Goal: Information Seeking & Learning: Learn about a topic

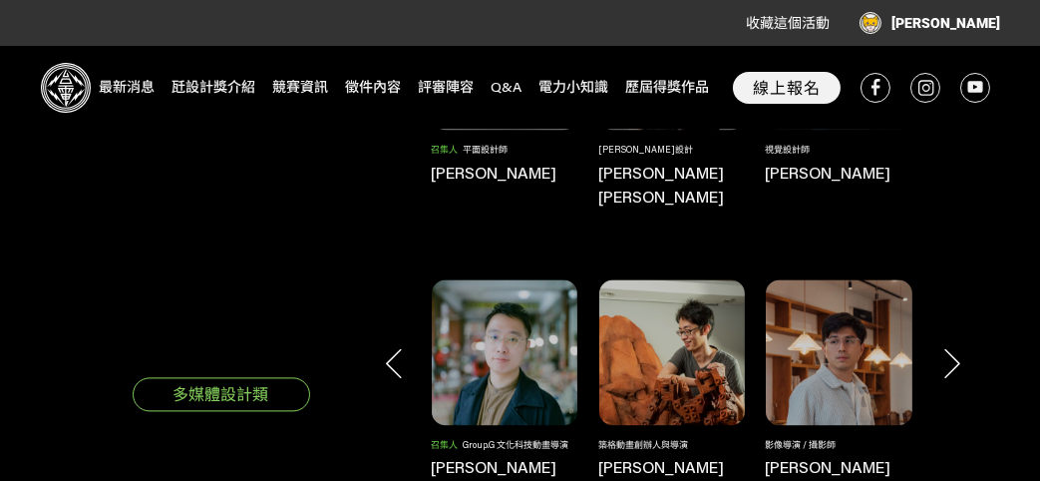
scroll to position [6040, 0]
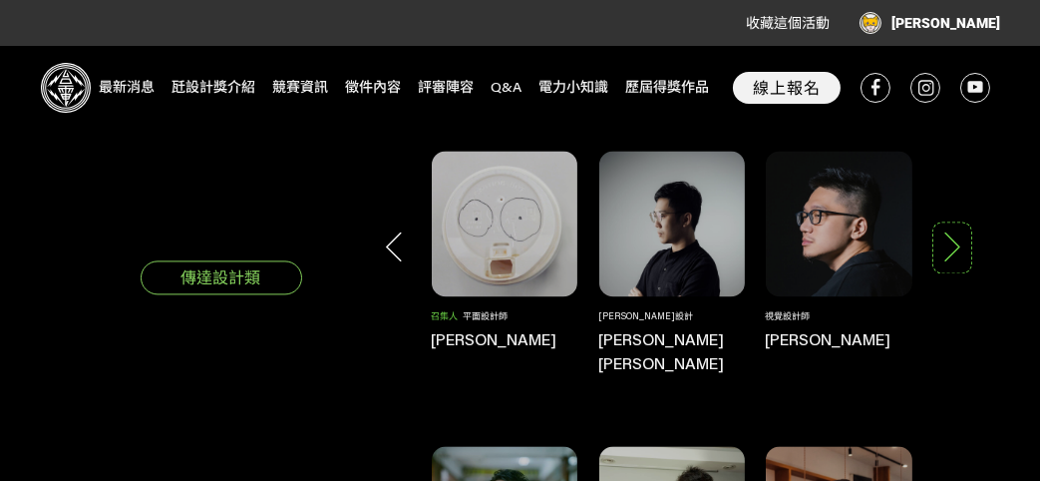
click at [950, 231] on icon at bounding box center [953, 246] width 30 height 30
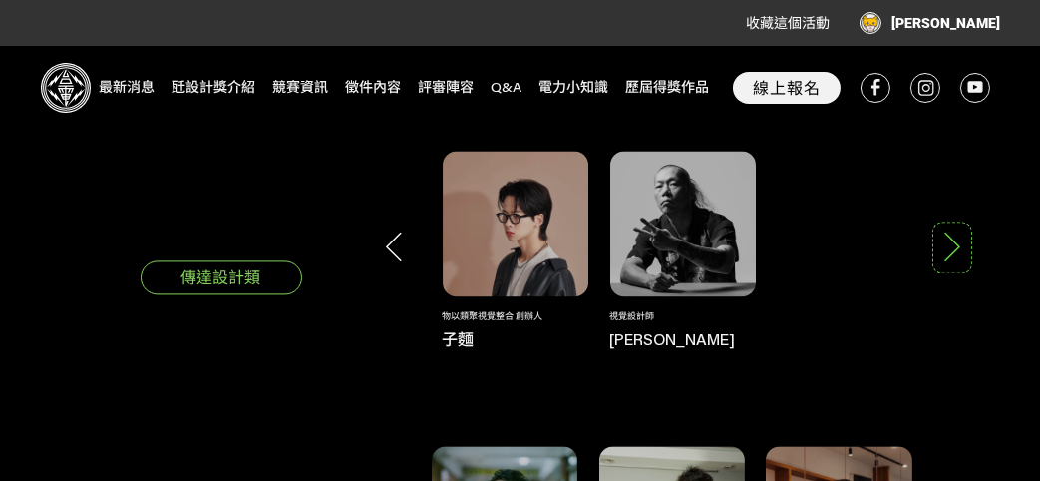
scroll to position [6207, 0]
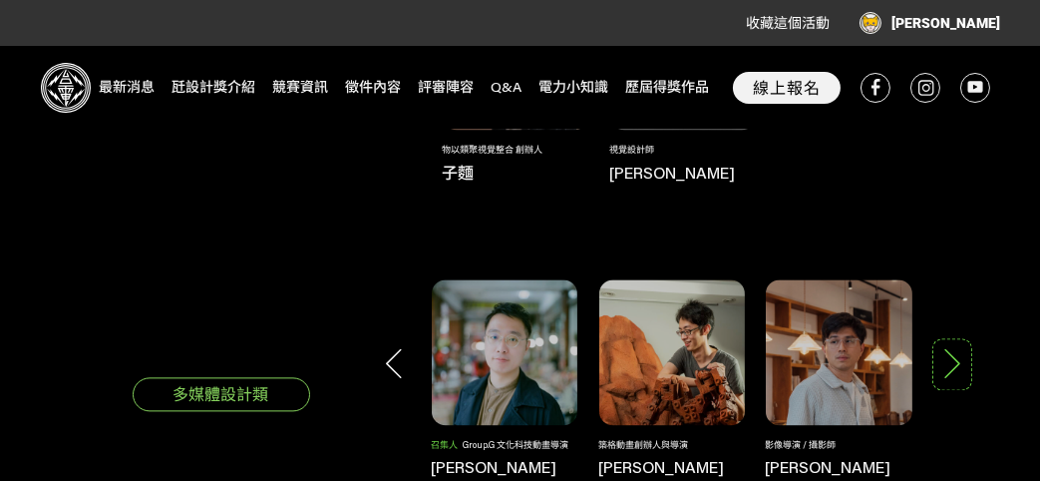
click at [949, 348] on icon at bounding box center [953, 363] width 30 height 30
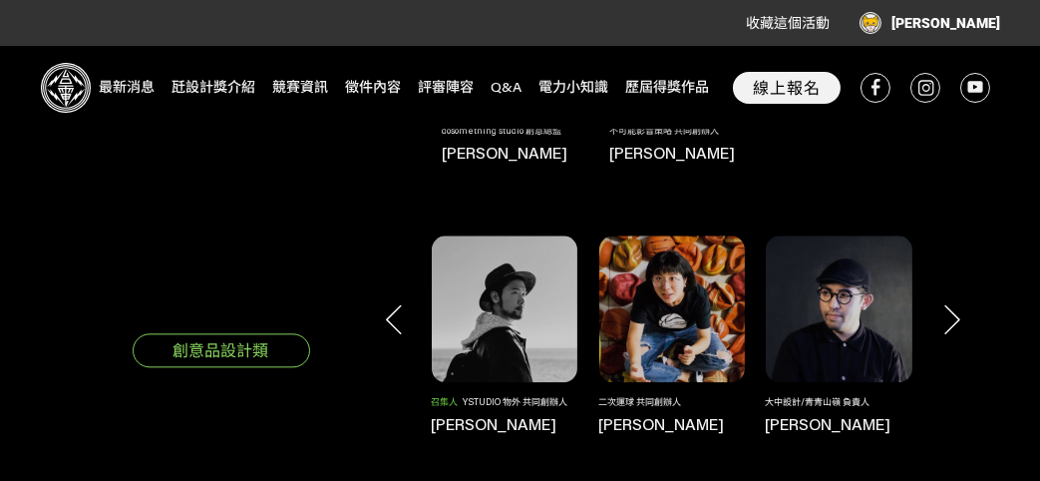
scroll to position [6539, 0]
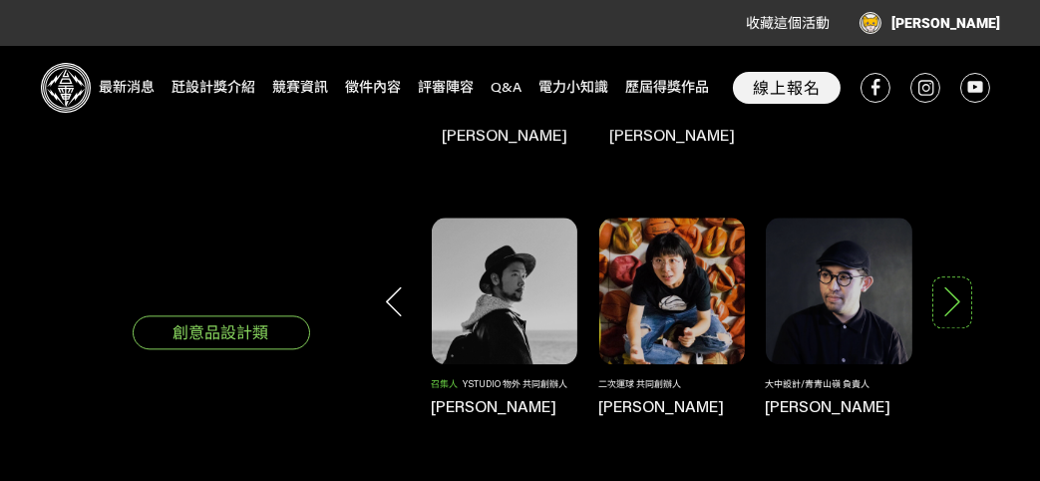
click at [946, 286] on icon at bounding box center [953, 301] width 30 height 30
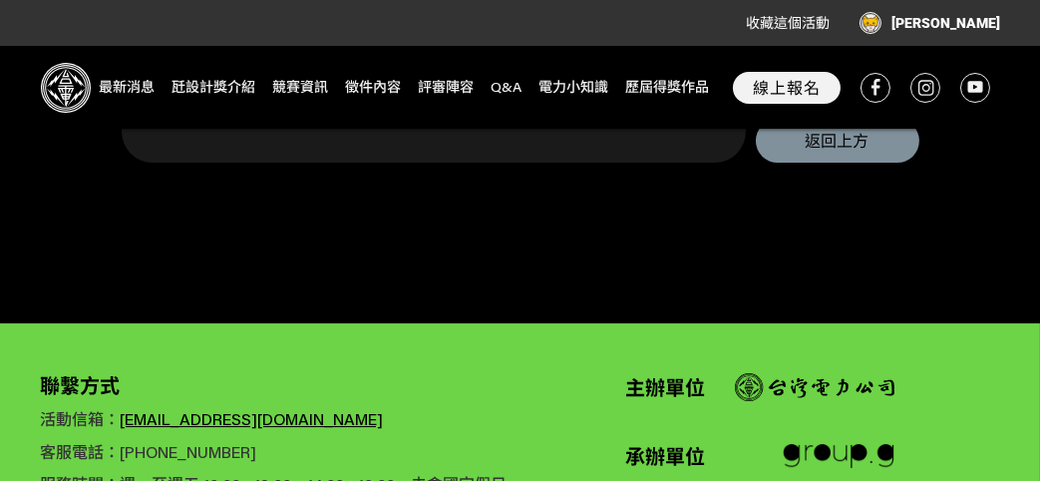
scroll to position [9762, 0]
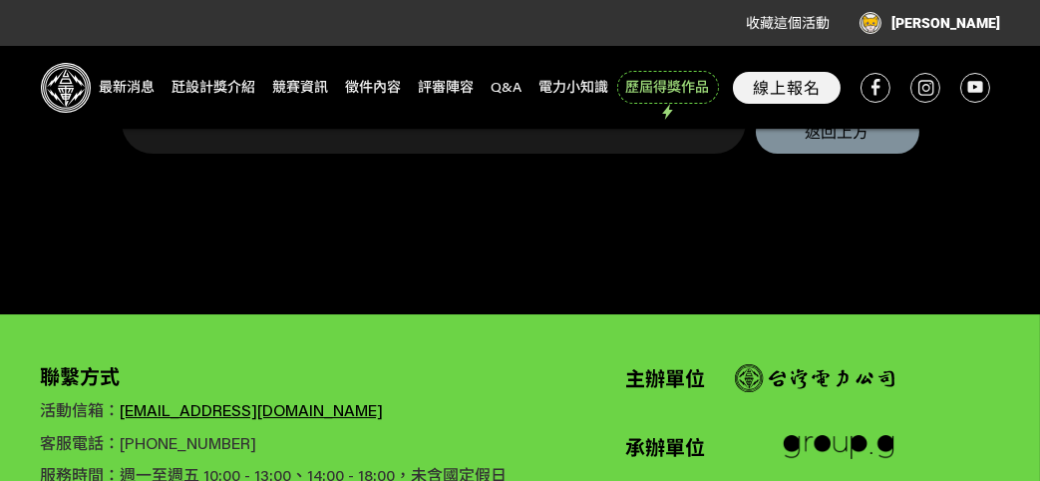
click at [664, 83] on span "歷屆得獎作品" at bounding box center [668, 87] width 96 height 27
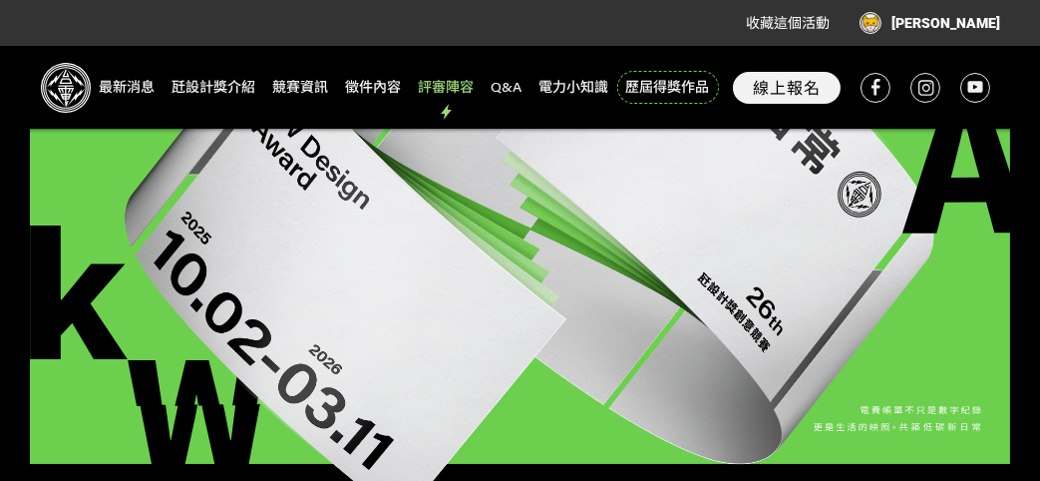
scroll to position [148, 0]
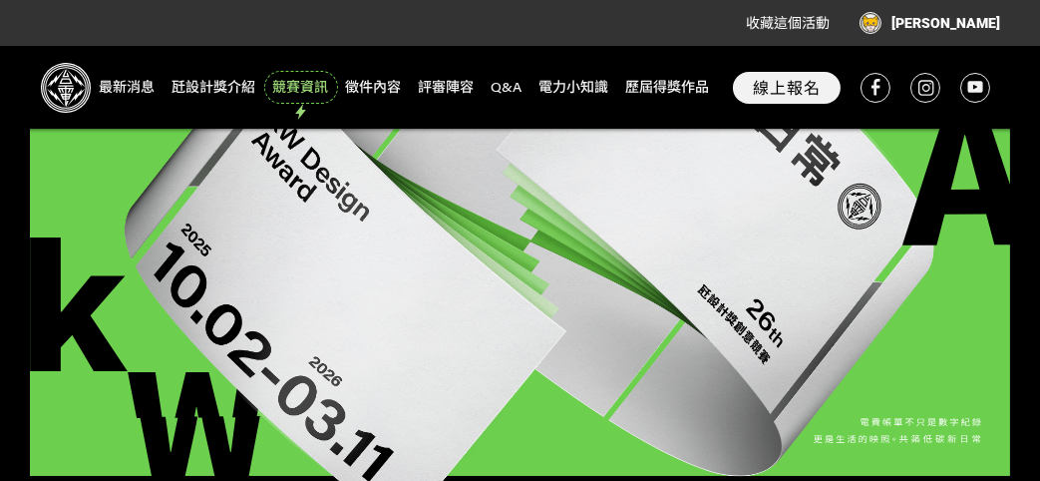
click at [291, 86] on span "競賽資訊" at bounding box center [301, 87] width 68 height 27
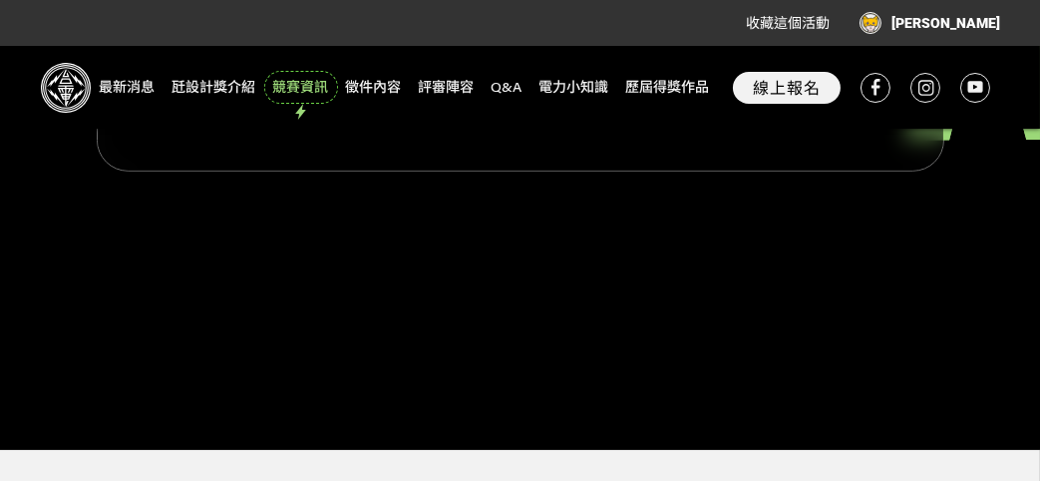
scroll to position [3325, 0]
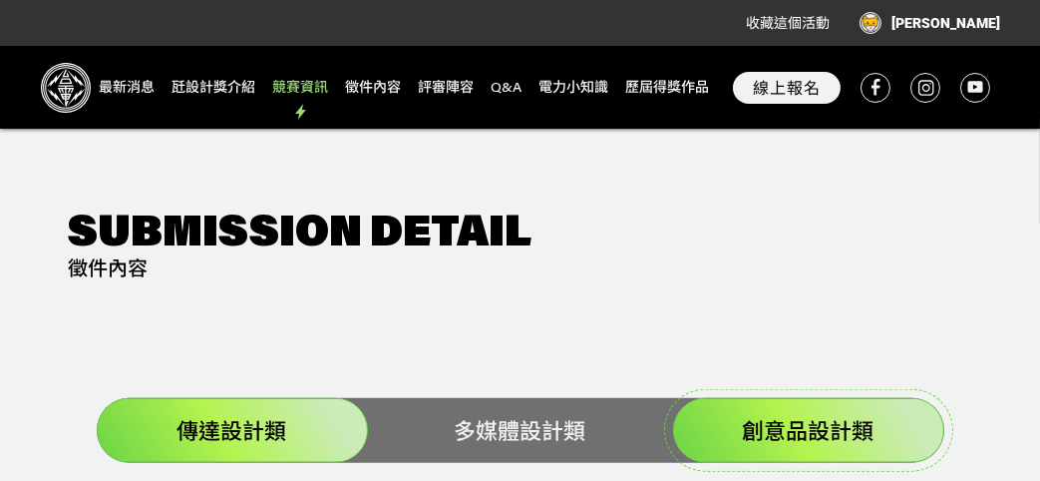
click at [722, 398] on div "創意品設計類" at bounding box center [808, 430] width 271 height 65
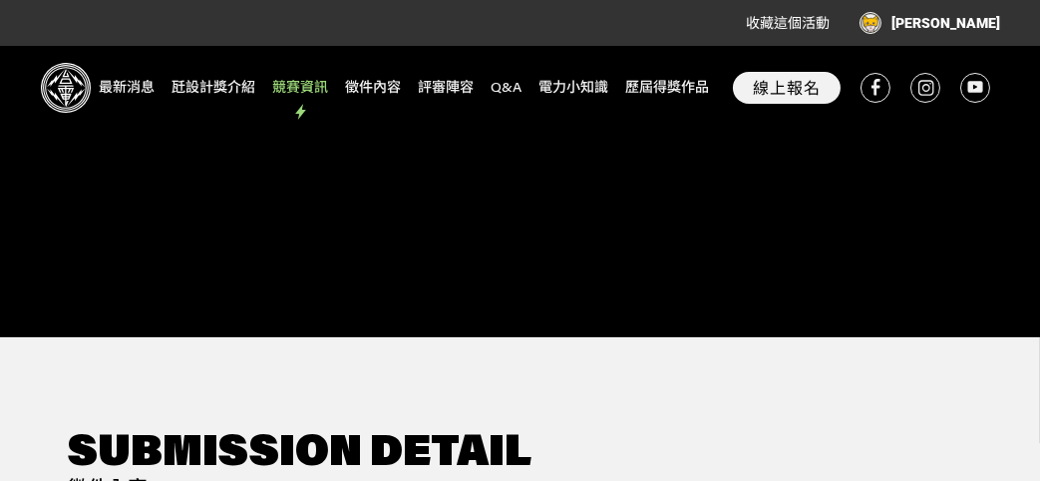
scroll to position [2993, 0]
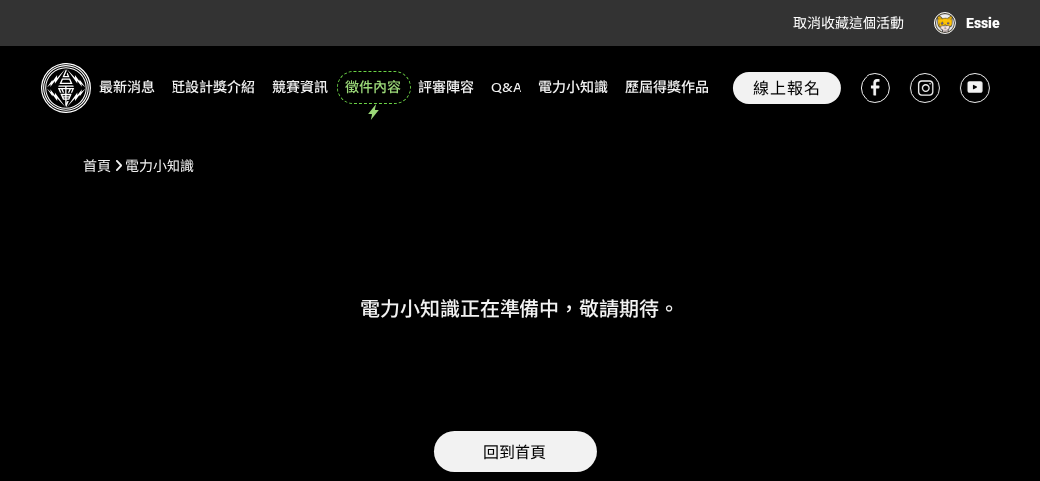
click at [372, 80] on span "徵件內容" at bounding box center [374, 87] width 68 height 27
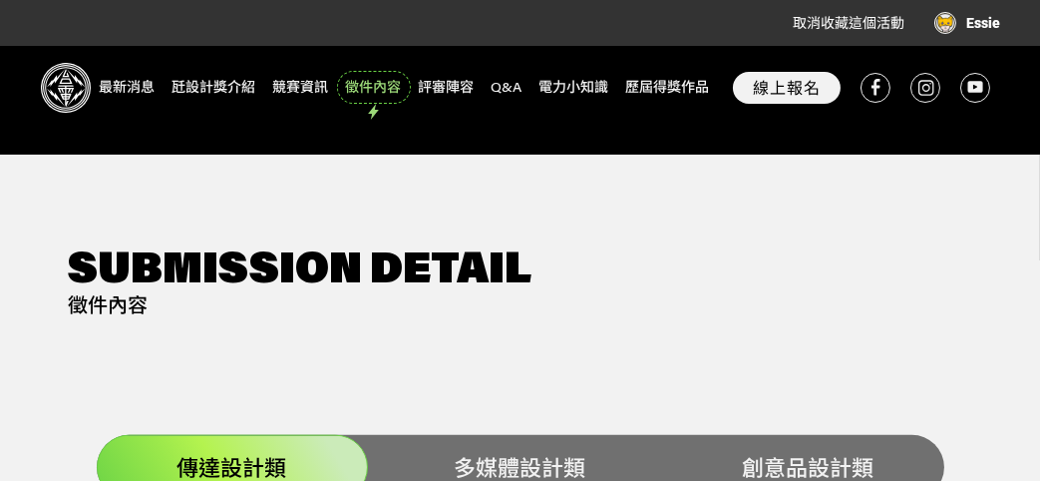
scroll to position [3352, 0]
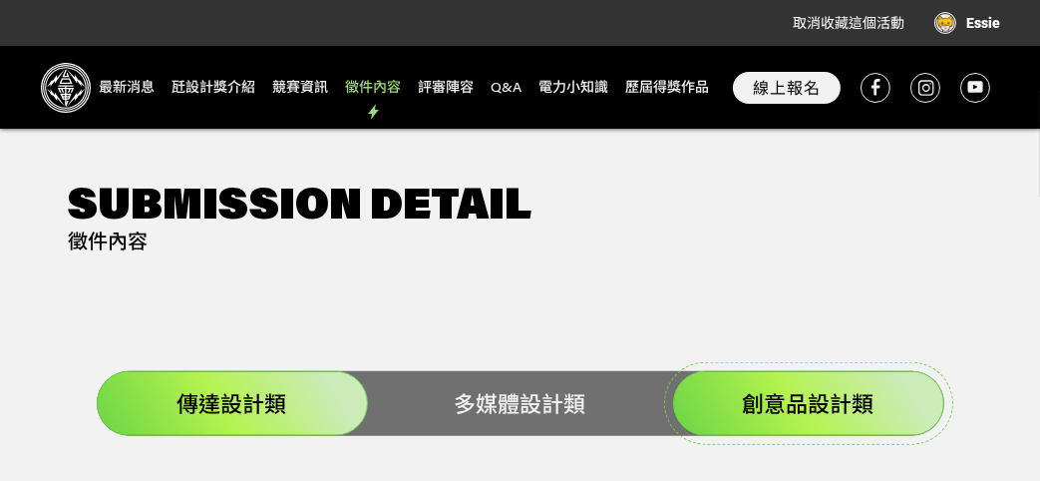
click at [813, 389] on span "創意品設計類" at bounding box center [809, 403] width 132 height 29
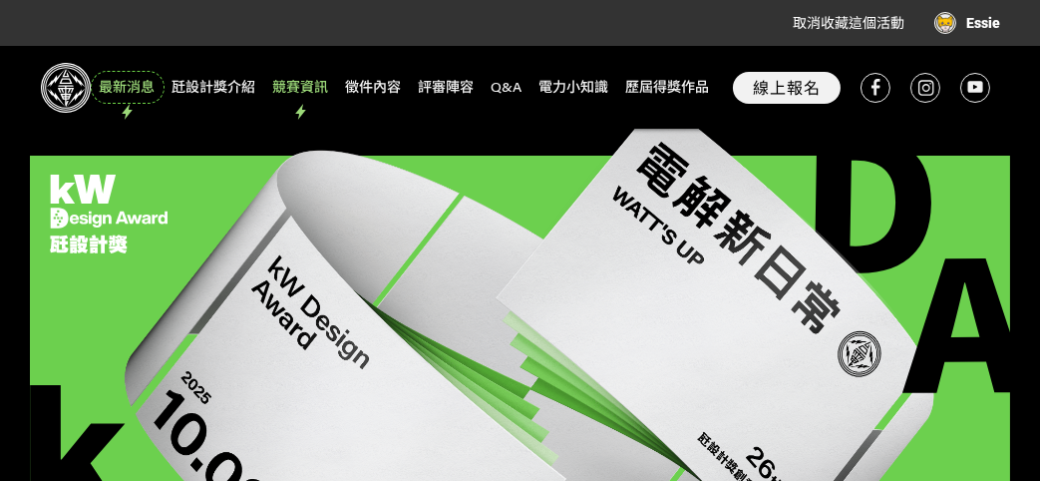
click at [130, 85] on span "最新消息" at bounding box center [128, 87] width 68 height 27
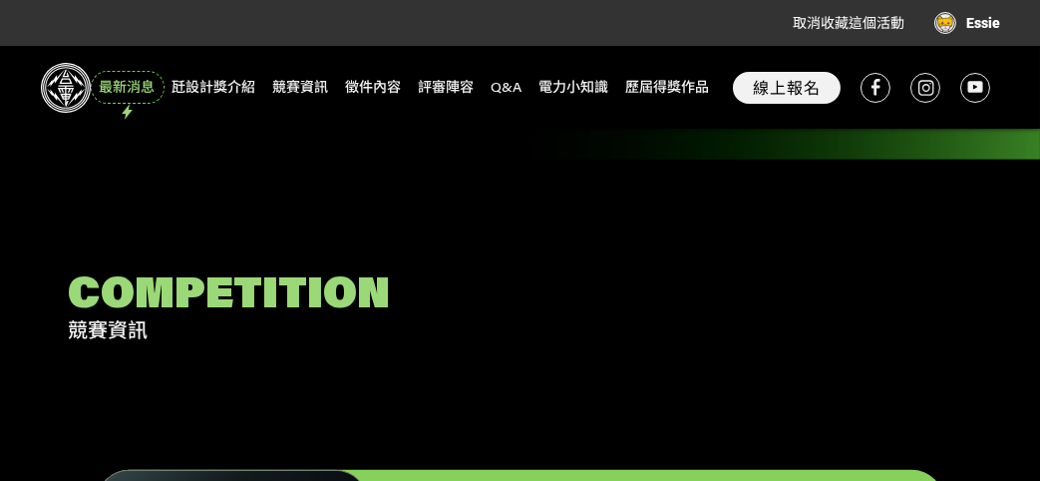
scroll to position [2000, 0]
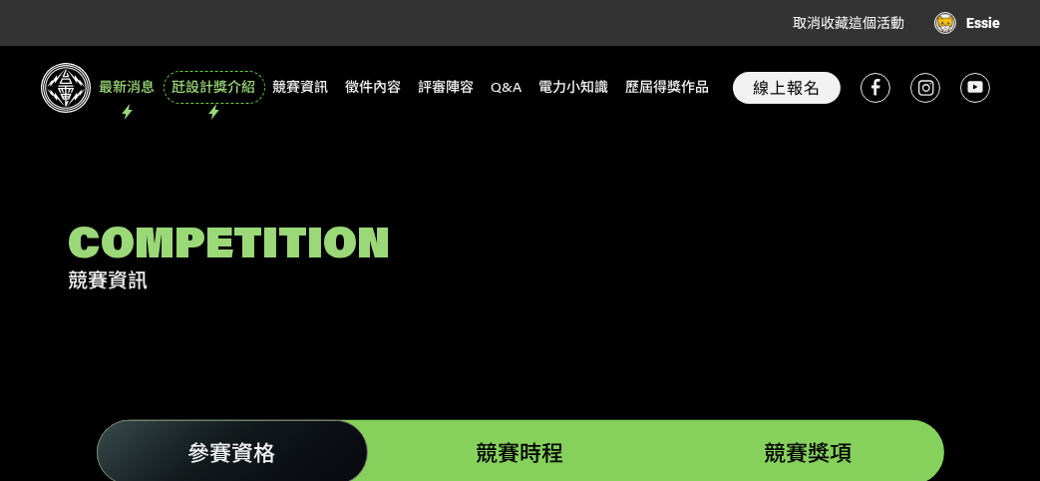
click at [235, 85] on span "瓩設計獎介紹" at bounding box center [215, 87] width 96 height 27
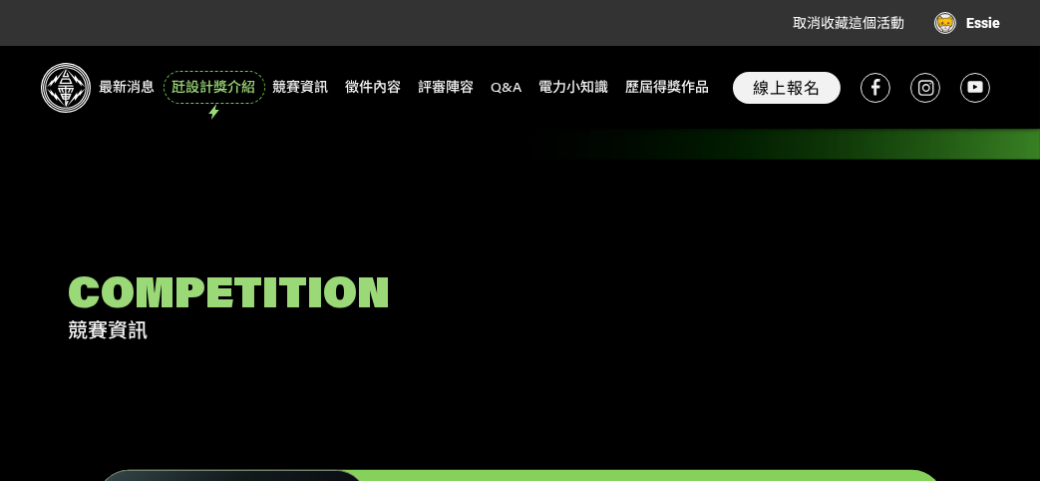
scroll to position [2107, 0]
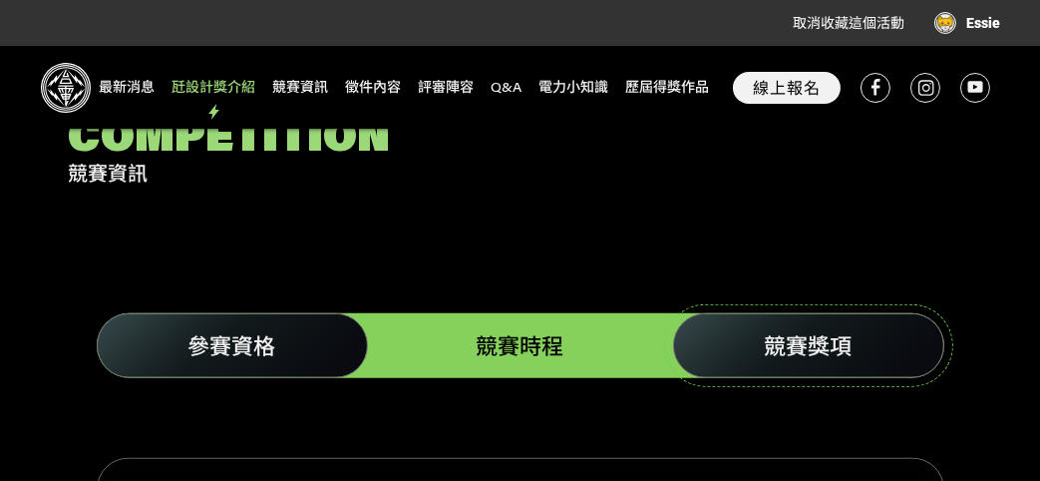
click at [849, 331] on span "競賽獎項" at bounding box center [809, 345] width 88 height 29
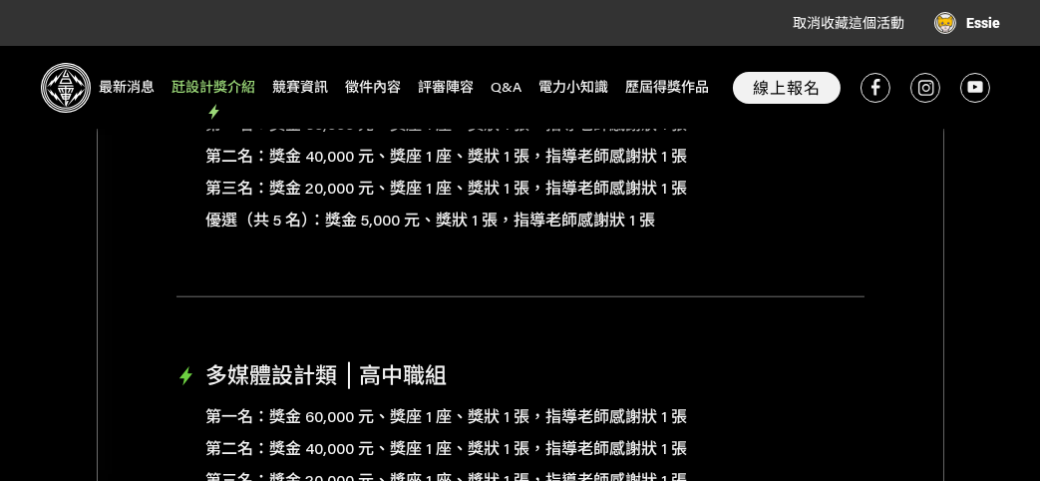
scroll to position [2772, 0]
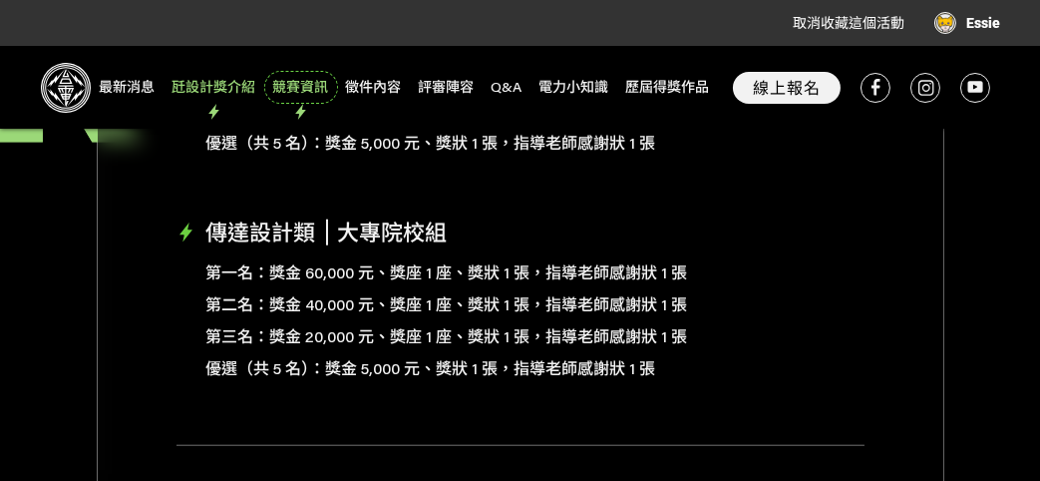
click at [301, 78] on span "競賽資訊" at bounding box center [301, 87] width 68 height 27
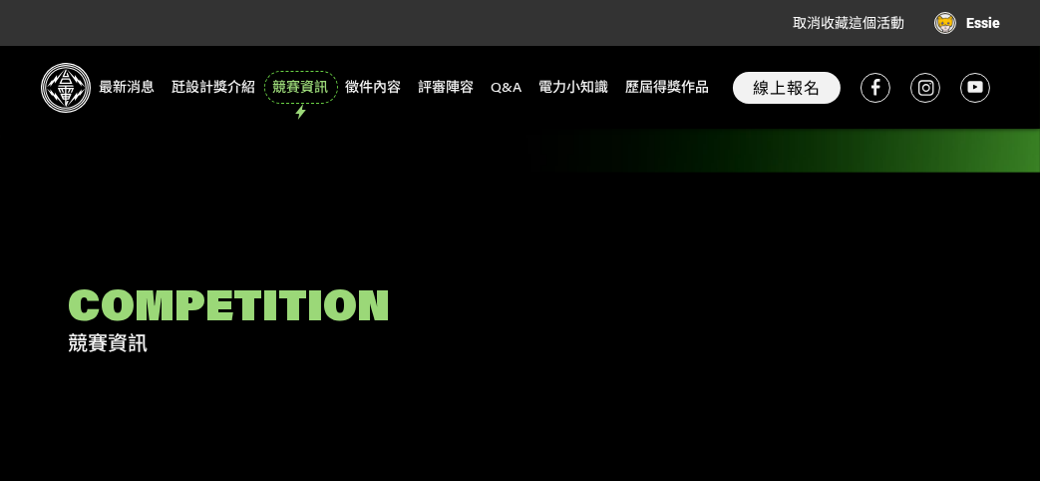
scroll to position [2104, 0]
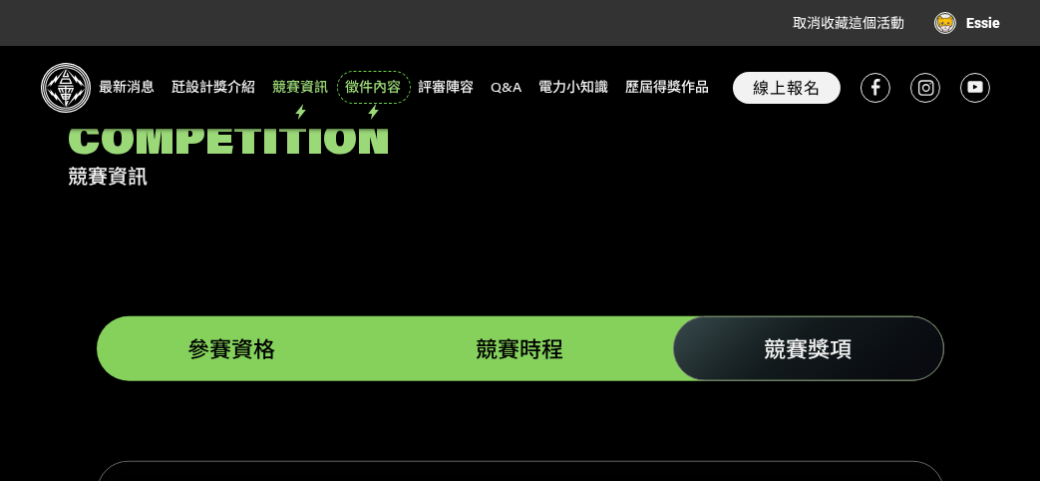
click at [384, 90] on span "徵件內容" at bounding box center [374, 87] width 68 height 27
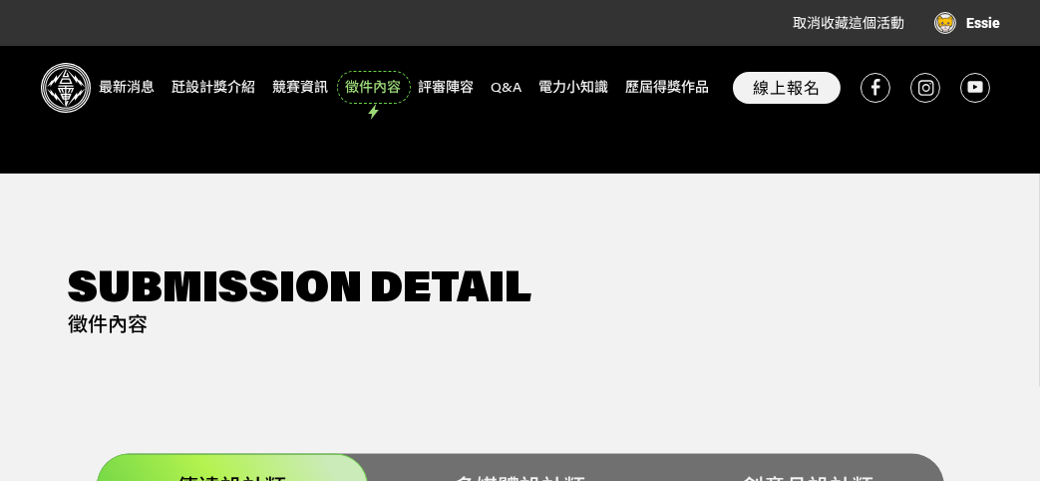
scroll to position [4342, 0]
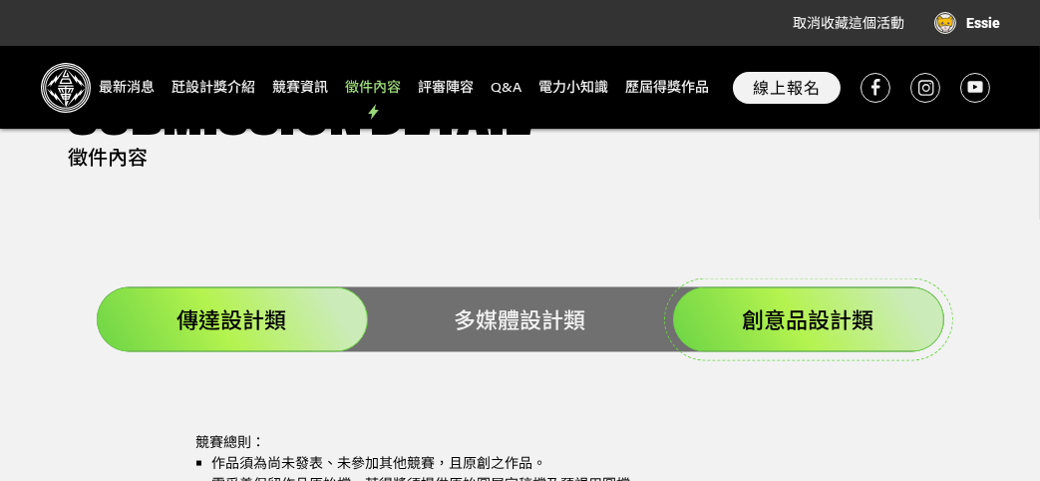
click at [771, 305] on span "創意品設計類" at bounding box center [809, 319] width 132 height 29
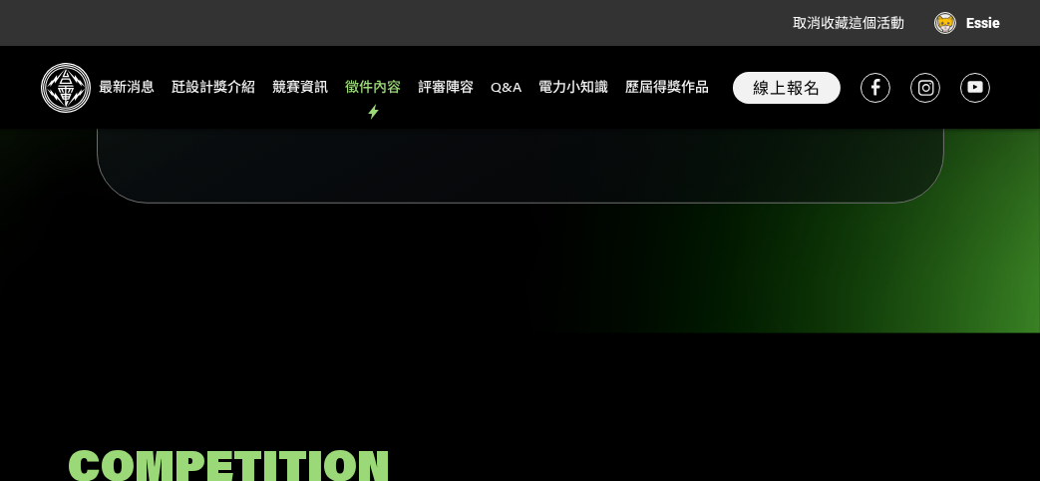
scroll to position [1828, 0]
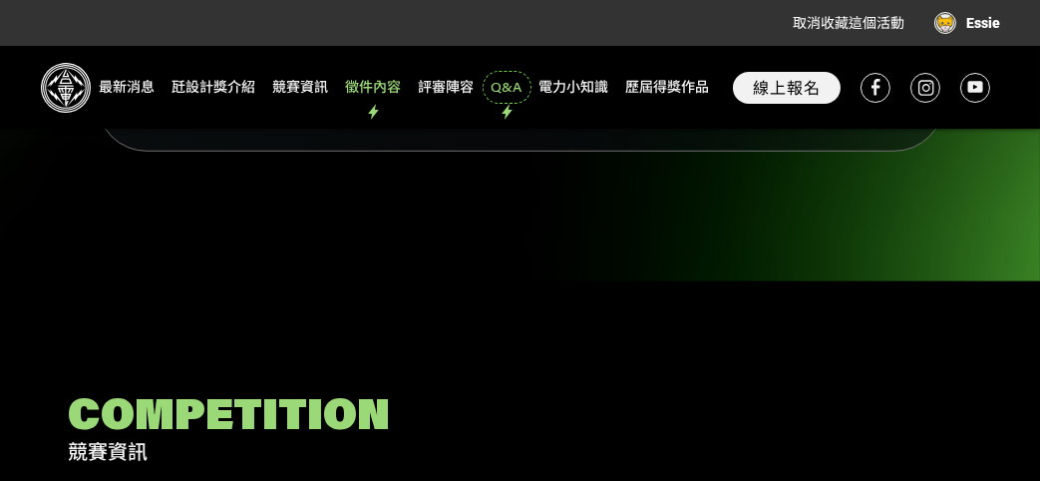
click at [511, 85] on span "Q&A" at bounding box center [507, 87] width 43 height 27
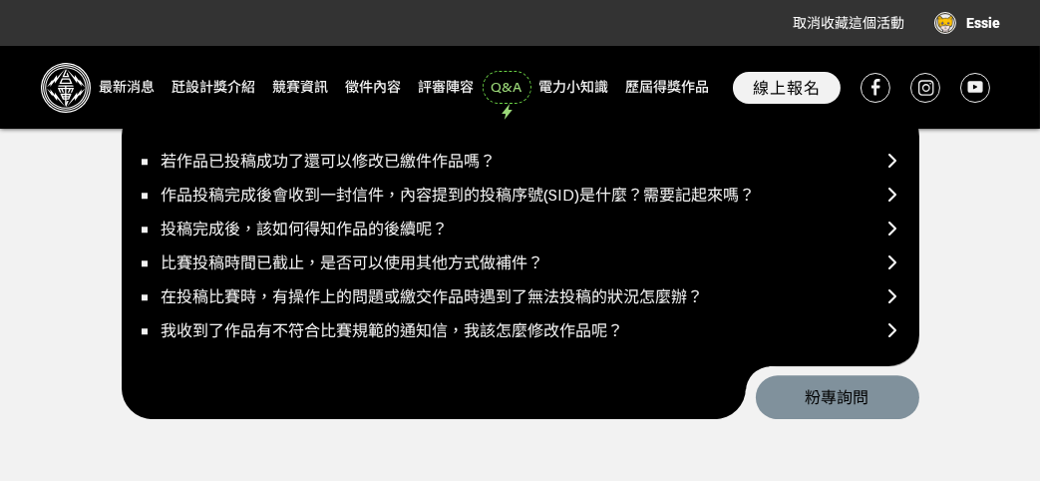
scroll to position [7923, 0]
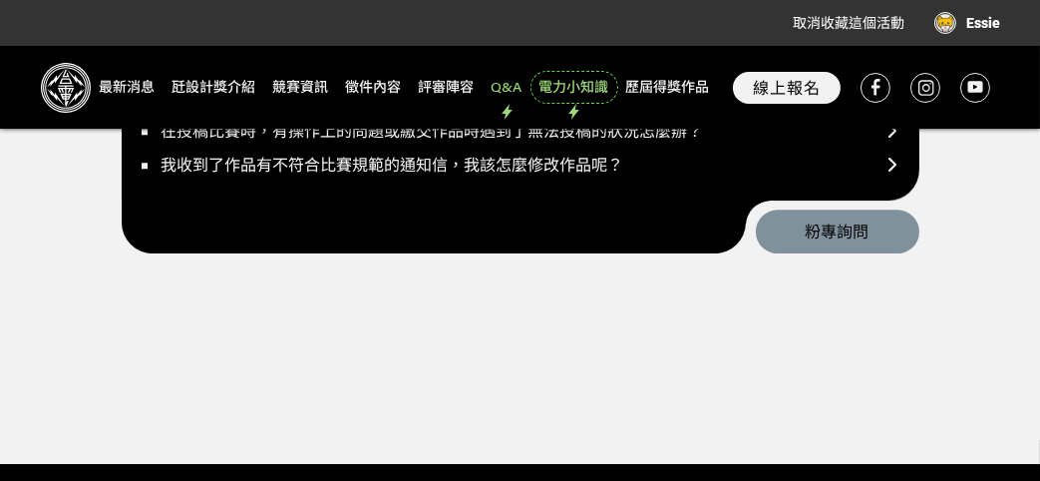
click at [577, 81] on span "電力小知識" at bounding box center [575, 87] width 82 height 27
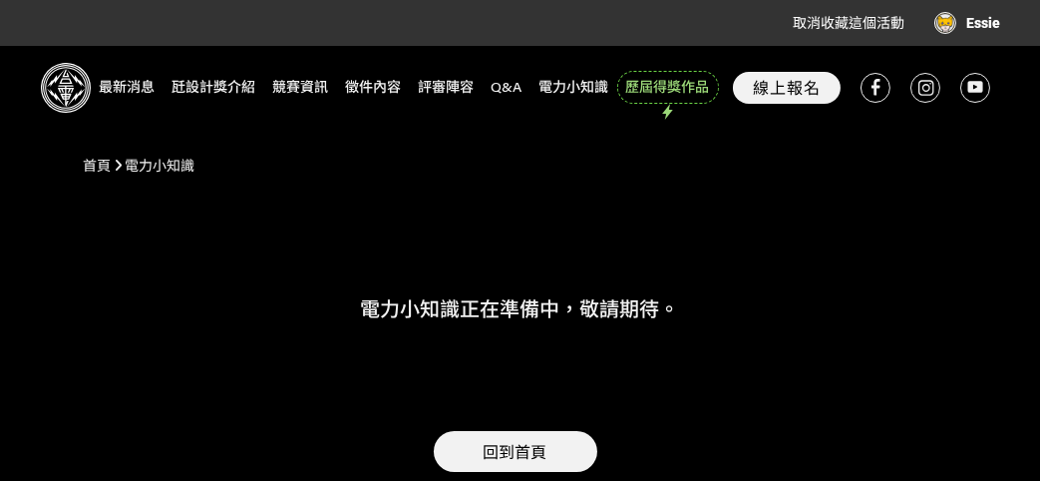
click at [676, 89] on span "歷屆得獎作品" at bounding box center [668, 87] width 96 height 27
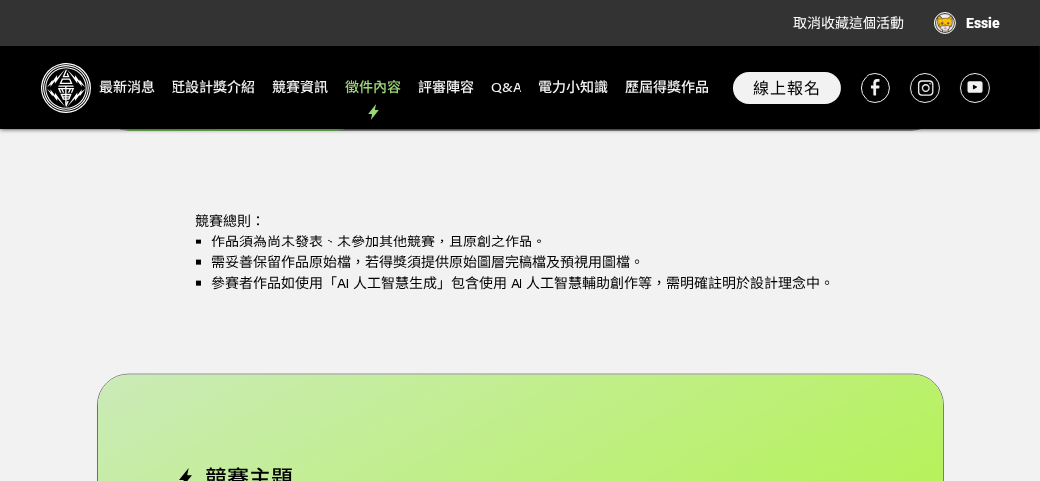
scroll to position [3490, 0]
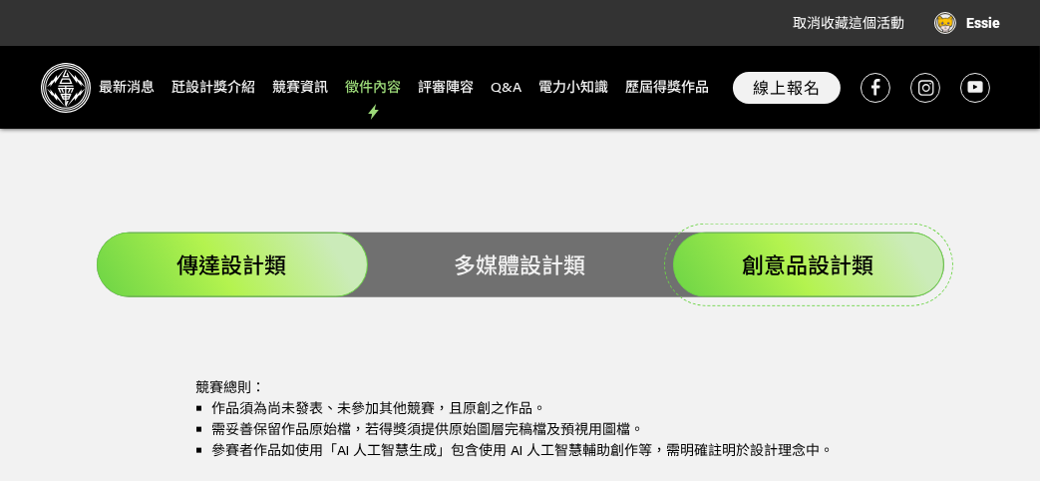
click at [818, 250] on span "創意品設計類" at bounding box center [809, 264] width 132 height 29
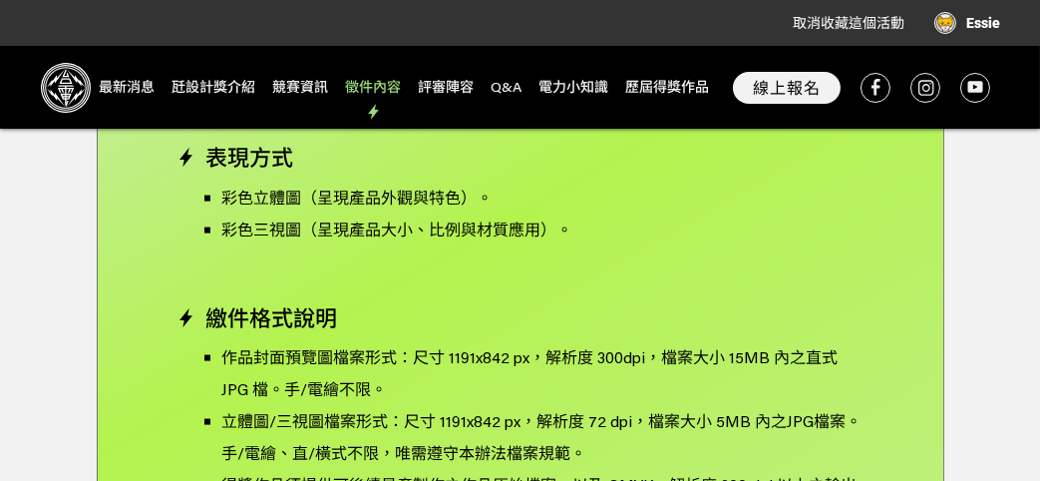
scroll to position [3990, 0]
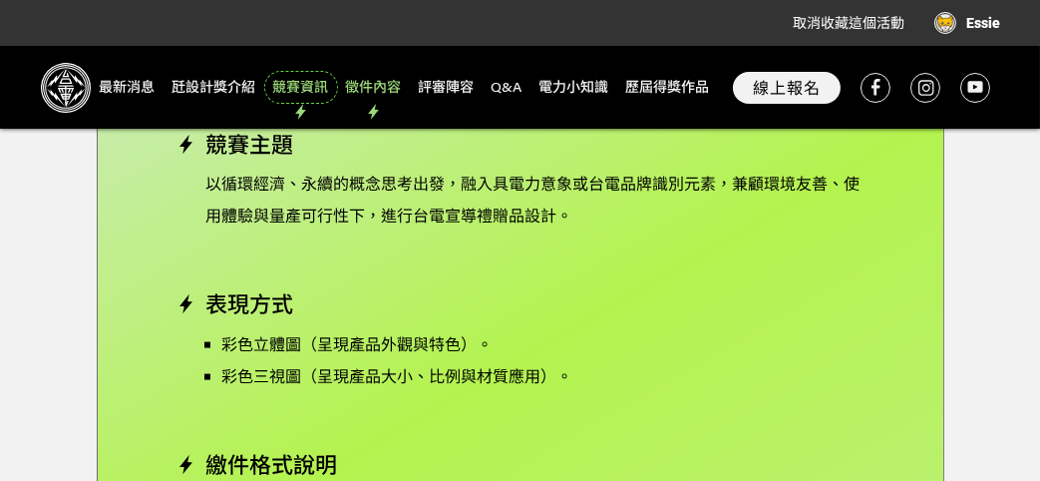
click at [311, 84] on span "競賽資訊" at bounding box center [301, 87] width 68 height 27
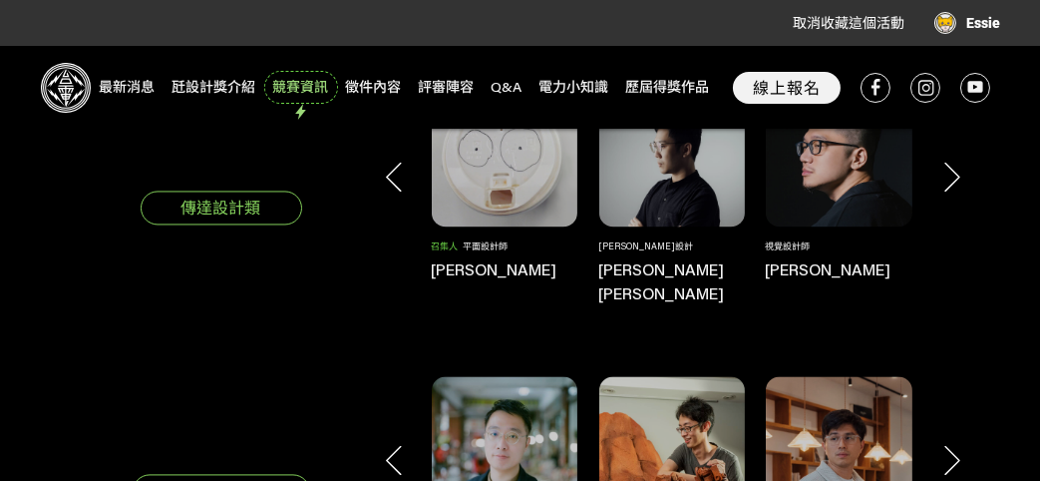
scroll to position [5762, 0]
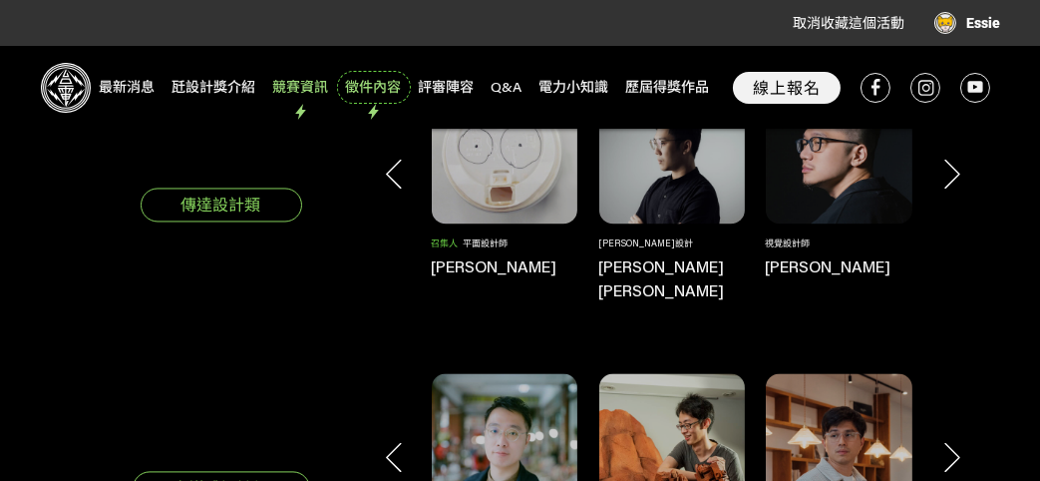
click at [386, 90] on span "徵件內容" at bounding box center [374, 87] width 68 height 27
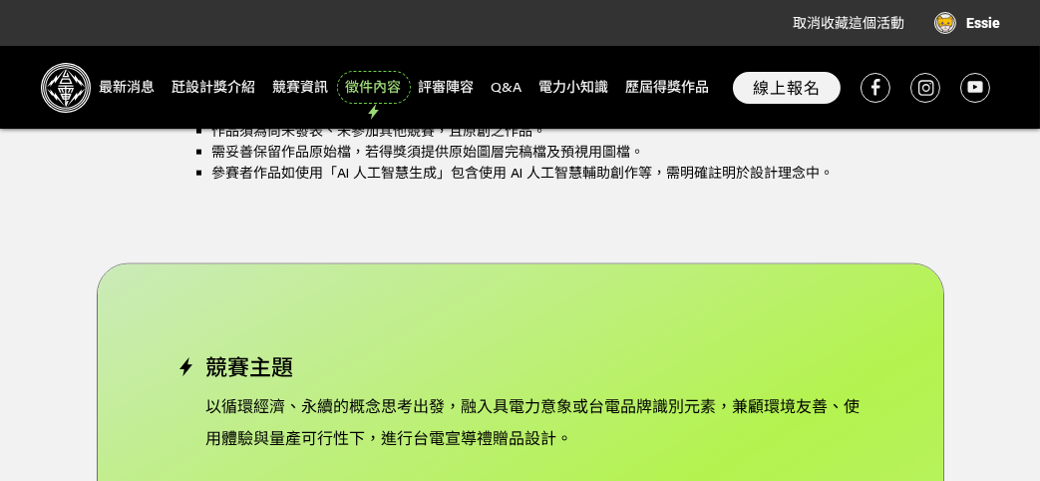
scroll to position [3934, 0]
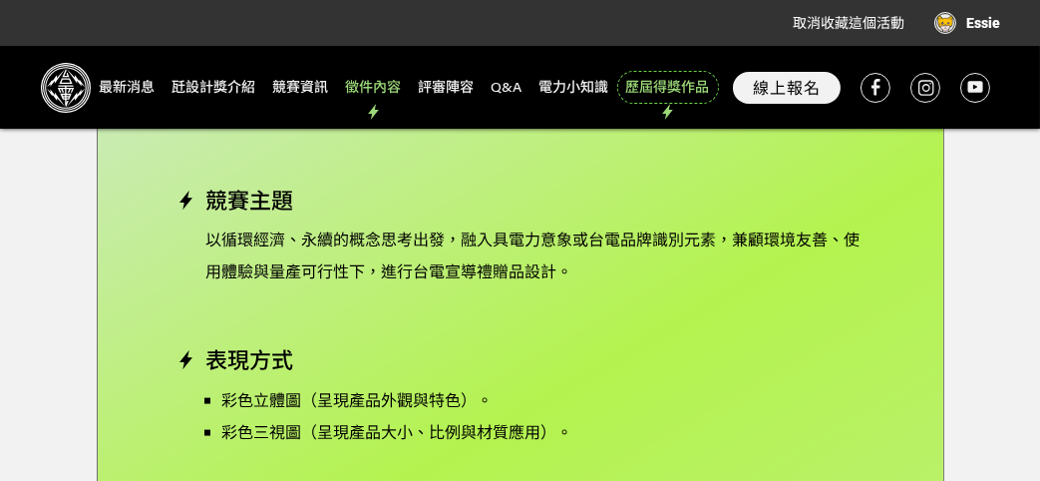
click at [671, 83] on span "歷屆得獎作品" at bounding box center [668, 87] width 96 height 27
